Goal: Information Seeking & Learning: Find specific fact

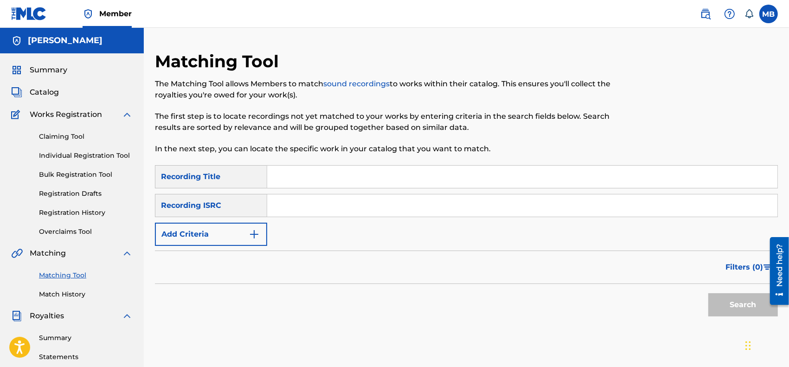
click at [249, 229] on img "Search Form" at bounding box center [254, 234] width 11 height 11
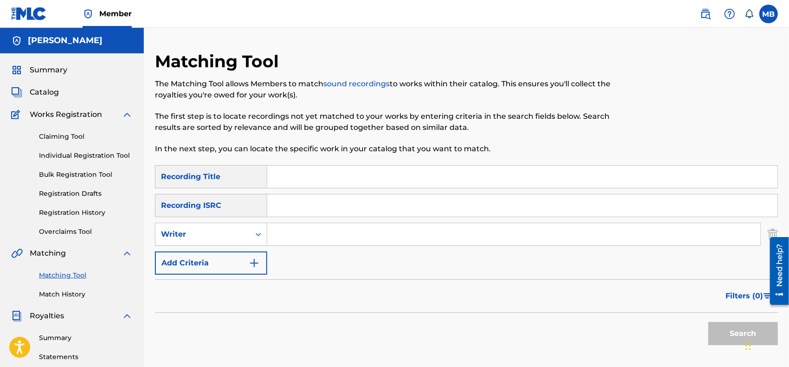
click at [287, 240] on input "Search Form" at bounding box center [513, 234] width 493 height 22
type input "[PERSON_NAME]"
click at [708, 322] on button "Search" at bounding box center [743, 333] width 70 height 23
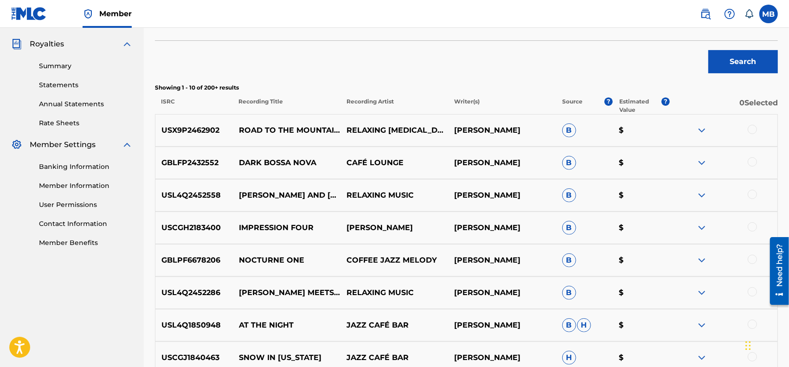
scroll to position [168, 0]
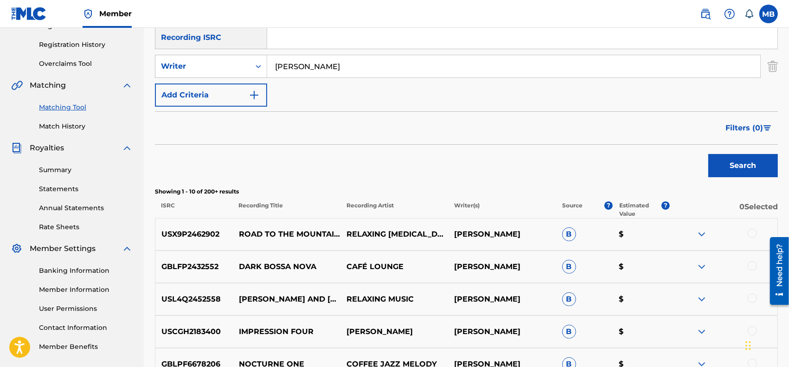
click at [723, 128] on button "Filters ( 0 )" at bounding box center [749, 127] width 58 height 23
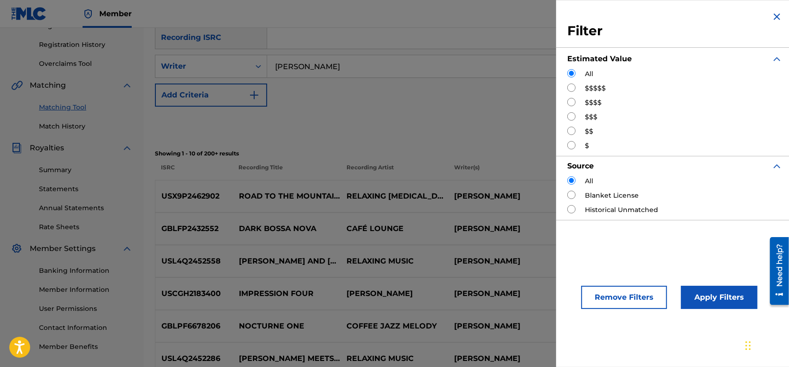
click at [571, 135] on input "Search Form" at bounding box center [571, 131] width 8 height 8
radio input "true"
click at [694, 291] on button "Apply Filters" at bounding box center [719, 297] width 77 height 23
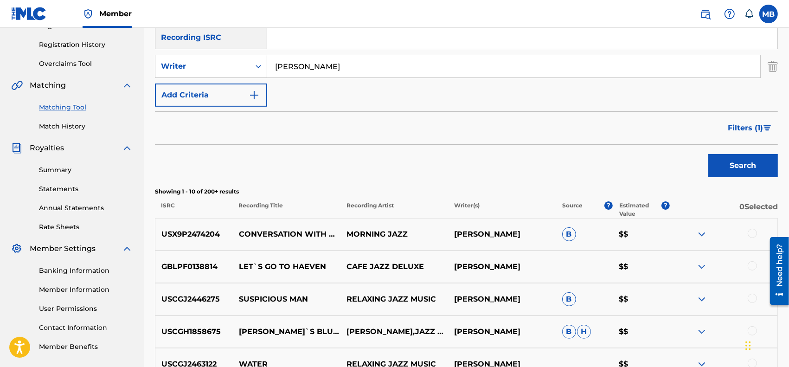
scroll to position [0, 0]
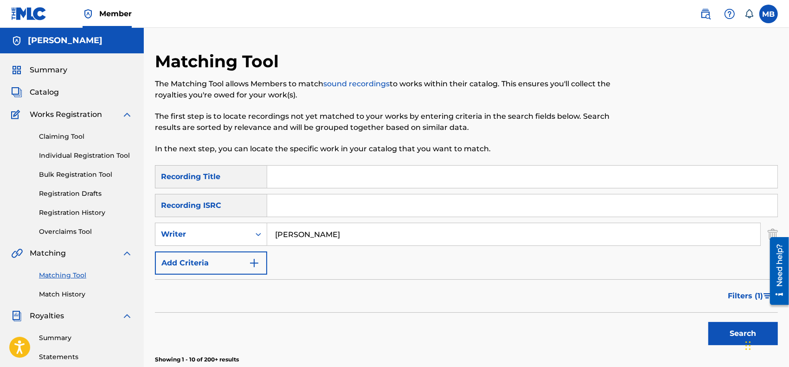
click at [62, 68] on span "Summary" at bounding box center [49, 69] width 38 height 11
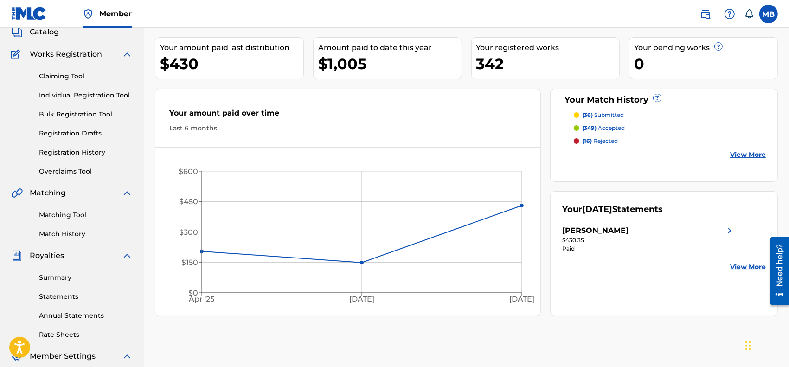
scroll to position [96, 0]
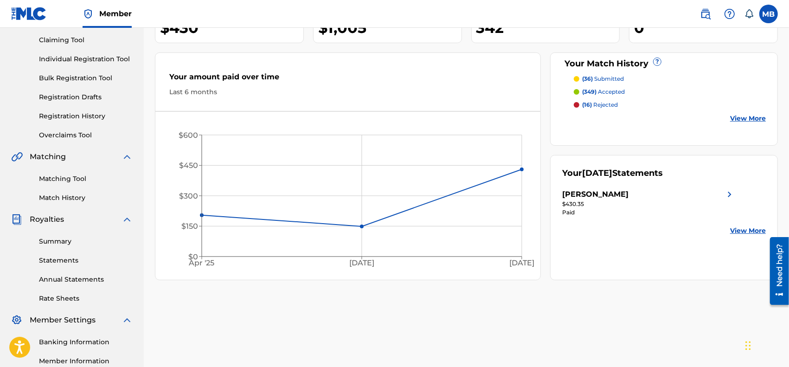
click at [56, 179] on link "Matching Tool" at bounding box center [86, 179] width 94 height 10
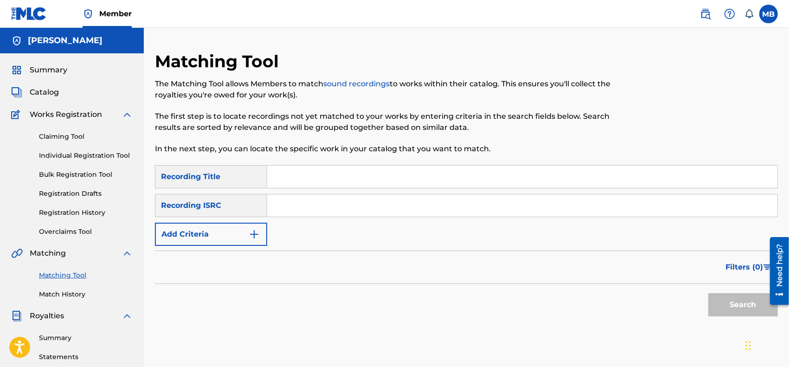
click at [261, 234] on button "Add Criteria" at bounding box center [211, 234] width 112 height 23
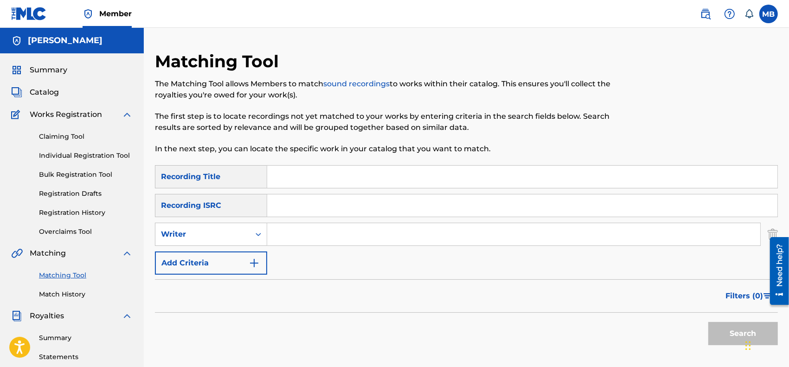
click at [286, 235] on input "Search Form" at bounding box center [513, 234] width 493 height 22
type input "[PERSON_NAME]"
click at [708, 322] on button "Search" at bounding box center [743, 333] width 70 height 23
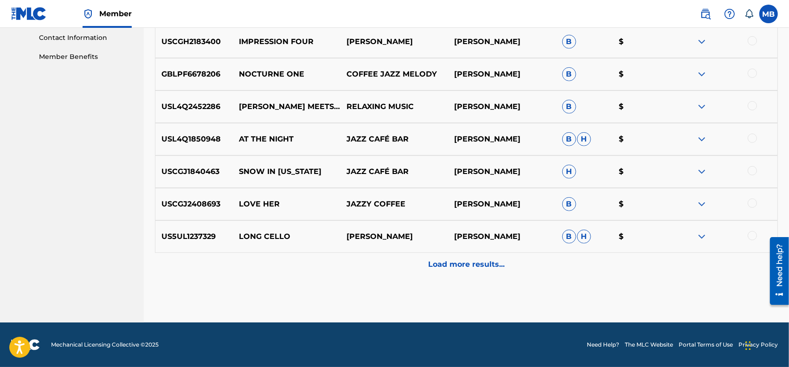
click at [445, 270] on div "Load more results..." at bounding box center [466, 264] width 623 height 23
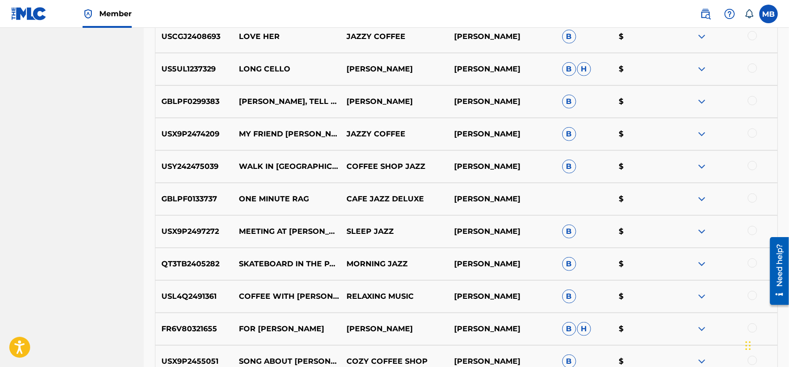
scroll to position [650, 0]
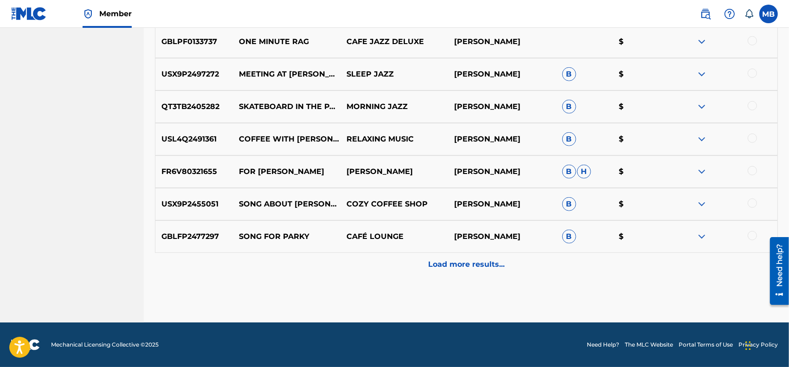
click at [434, 267] on p "Load more results..." at bounding box center [466, 264] width 77 height 11
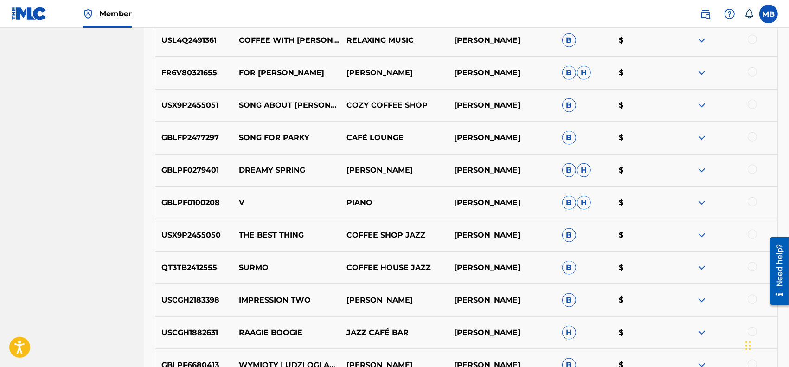
scroll to position [975, 0]
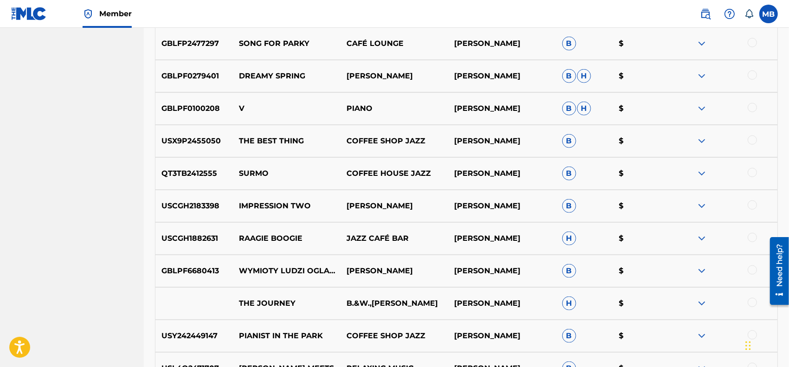
click at [704, 174] on img at bounding box center [701, 173] width 11 height 11
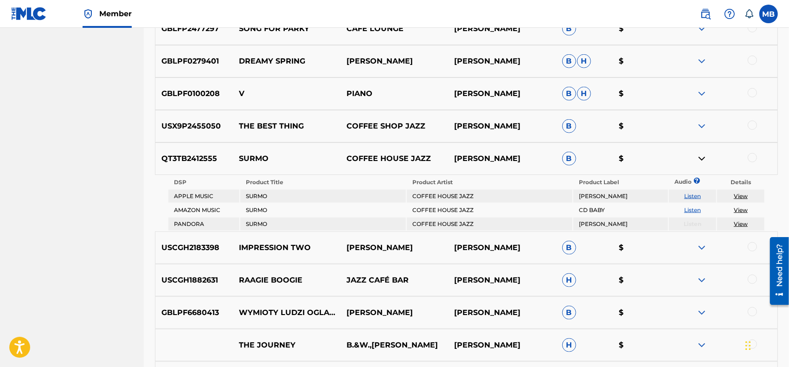
scroll to position [968, 0]
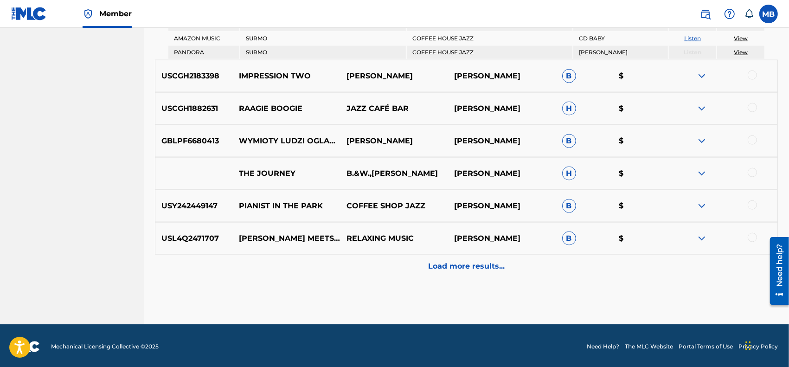
click at [433, 268] on p "Load more results..." at bounding box center [466, 266] width 77 height 11
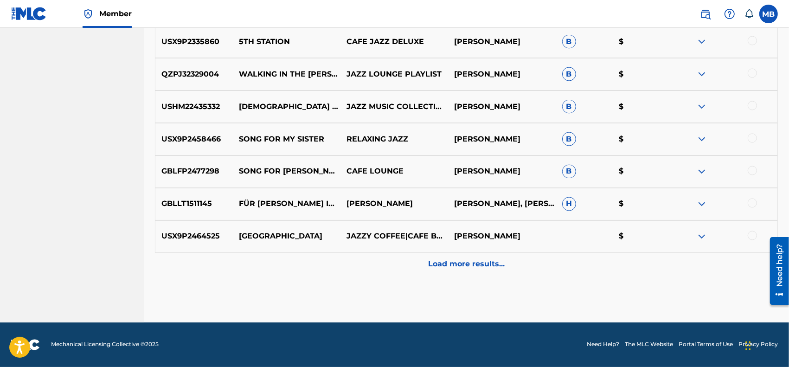
click at [457, 267] on p "Load more results..." at bounding box center [466, 264] width 77 height 11
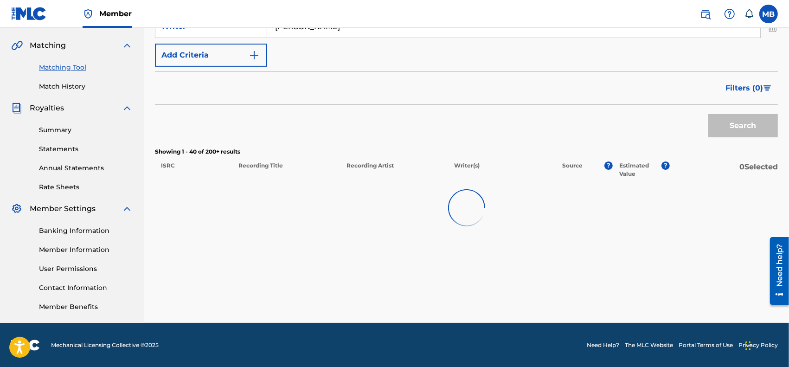
scroll to position [1431, 0]
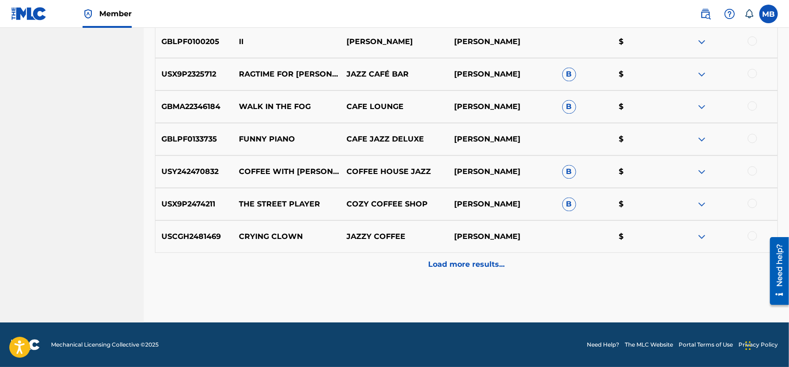
click at [453, 270] on div "Load more results..." at bounding box center [466, 264] width 623 height 23
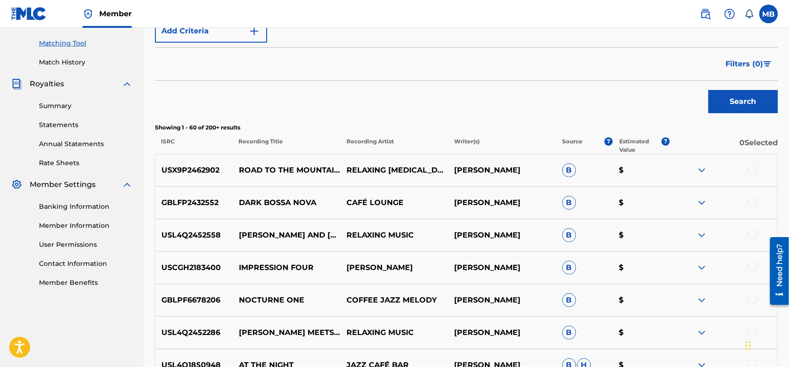
scroll to position [425, 0]
